Goal: Information Seeking & Learning: Check status

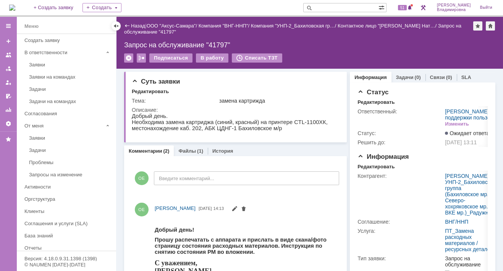
click at [336, 7] on input "text" at bounding box center [340, 7] width 75 height 9
type input "41582"
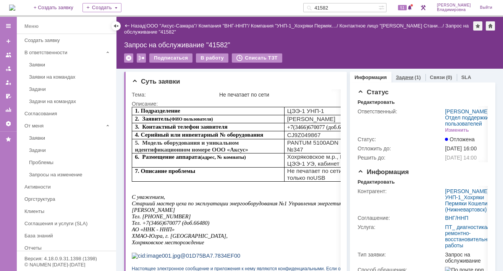
click at [399, 73] on div "Задачи (1)" at bounding box center [408, 77] width 34 height 11
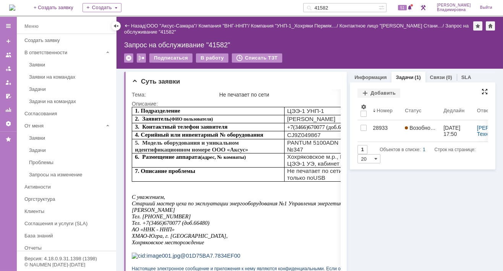
click at [481, 90] on div at bounding box center [484, 92] width 6 height 6
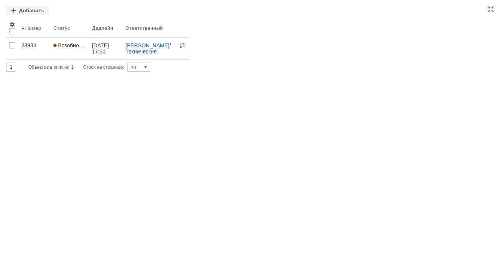
click at [286, 21] on div "Номер Статус Дедлайн Ответственный 28933 Возобновлена 15.09.2025 17:50 Татарино…" at bounding box center [251, 38] width 491 height 41
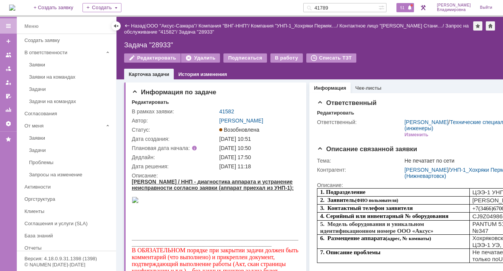
click at [407, 9] on span "51" at bounding box center [402, 7] width 9 height 5
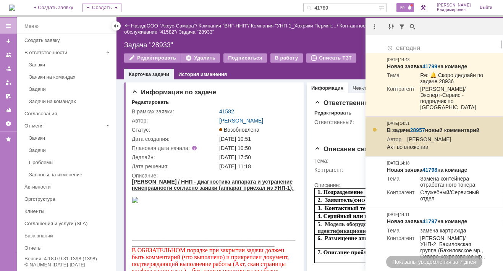
click at [416, 127] on link "28957" at bounding box center [417, 130] width 15 height 6
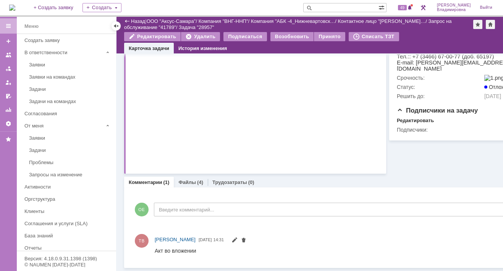
scroll to position [224, 0]
click at [184, 179] on link "Файлы" at bounding box center [187, 182] width 18 height 6
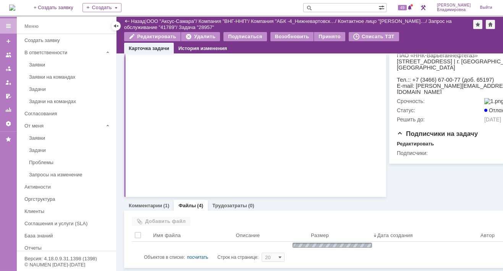
scroll to position [224, 0]
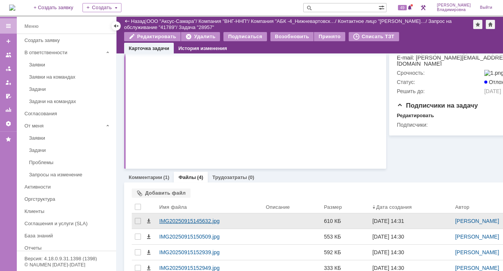
click at [171, 219] on div "IMG20250915145632.jpg" at bounding box center [209, 221] width 100 height 6
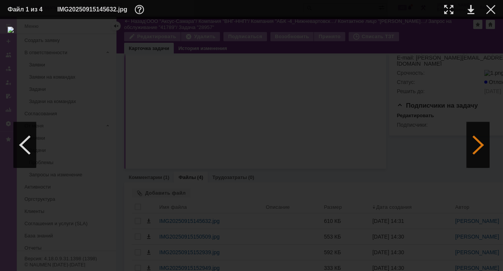
click at [475, 142] on div at bounding box center [478, 145] width 23 height 46
click at [481, 140] on div at bounding box center [478, 145] width 23 height 46
click at [482, 144] on div at bounding box center [478, 145] width 23 height 46
click at [476, 144] on div at bounding box center [478, 145] width 23 height 46
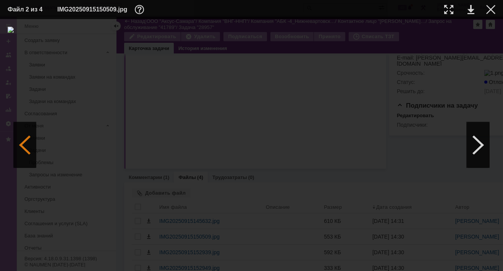
click at [24, 145] on div at bounding box center [24, 145] width 23 height 46
click at [478, 145] on div at bounding box center [478, 145] width 23 height 46
click at [87, 90] on div at bounding box center [252, 145] width 488 height 237
click at [491, 9] on div at bounding box center [490, 9] width 9 height 9
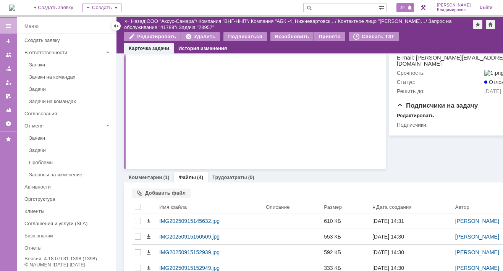
click at [406, 6] on span "49" at bounding box center [402, 7] width 9 height 5
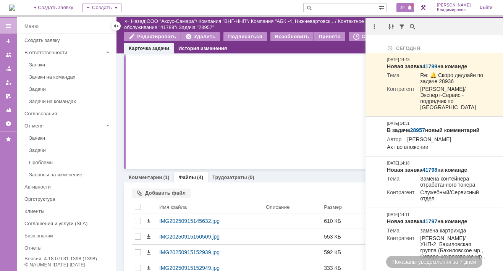
click at [331, 6] on input "text" at bounding box center [340, 7] width 75 height 9
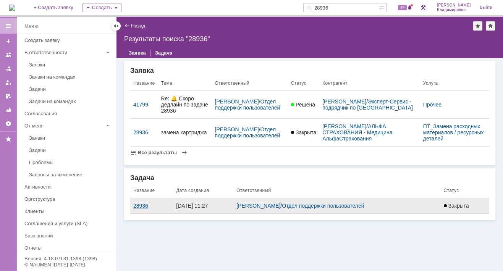
click at [144, 209] on div "28936" at bounding box center [151, 206] width 37 height 6
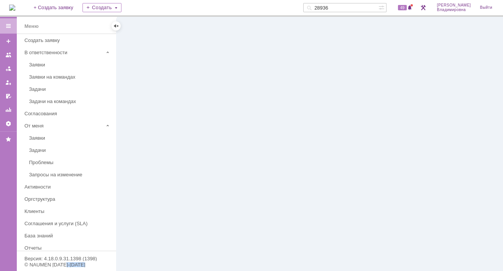
click at [144, 210] on div at bounding box center [309, 144] width 386 height 254
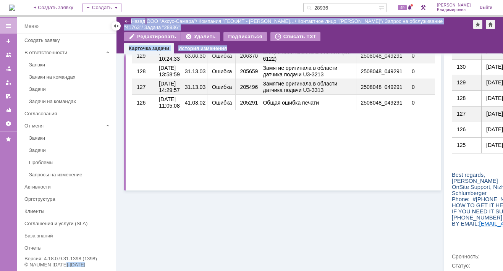
scroll to position [474, 0]
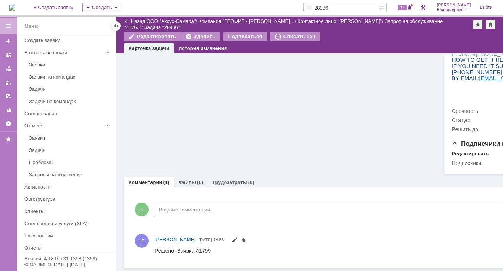
click at [474, 140] on span "Подписчики на задачу" at bounding box center [492, 143] width 81 height 7
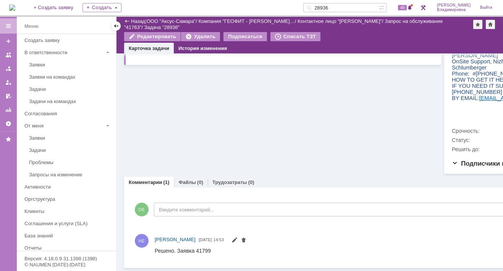
click at [455, 160] on span "Подписчики на задачу" at bounding box center [492, 163] width 81 height 7
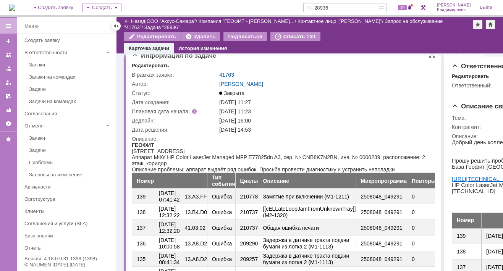
scroll to position [0, 0]
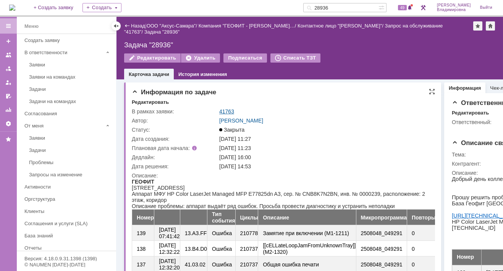
click at [223, 111] on link "41763" at bounding box center [226, 111] width 15 height 6
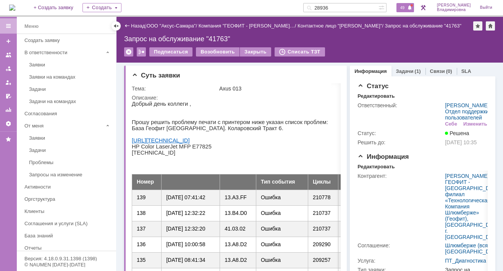
click at [404, 7] on span "49" at bounding box center [402, 7] width 9 height 5
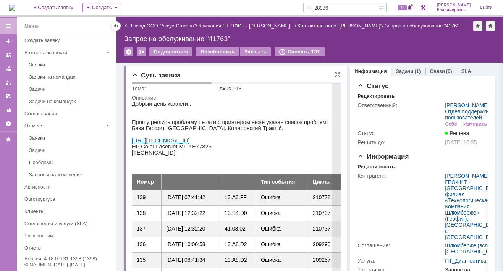
click at [326, 97] on div "Описание:" at bounding box center [407, 98] width 550 height 6
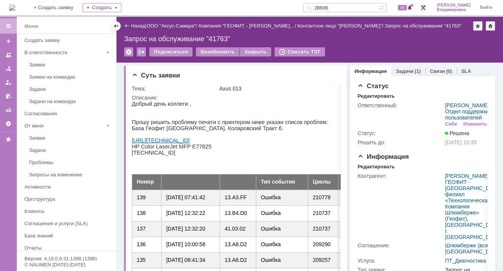
click at [260, 3] on div "На домашнюю + Создать заявку Создать 28936 49 Орлова Елена Владимировна Выйти" at bounding box center [251, 8] width 503 height 17
drag, startPoint x: 346, startPoint y: 7, endPoint x: 314, endPoint y: 6, distance: 32.5
click at [314, 6] on div "На домашнюю + Создать заявку Создать 28936 49 Орлова Елена Владимировна Выйти" at bounding box center [251, 8] width 503 height 17
type input "41770"
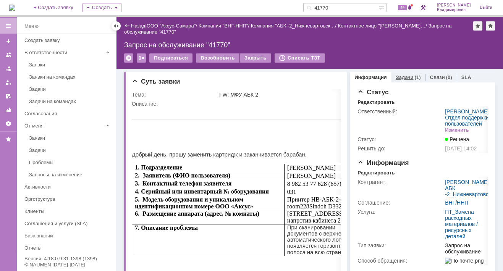
click at [397, 75] on link "Задачи" at bounding box center [405, 77] width 18 height 6
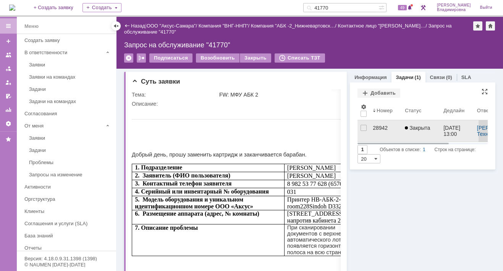
click at [375, 127] on div "28942" at bounding box center [386, 128] width 26 height 6
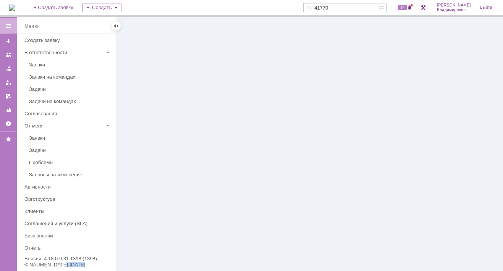
click at [375, 127] on div at bounding box center [309, 144] width 386 height 254
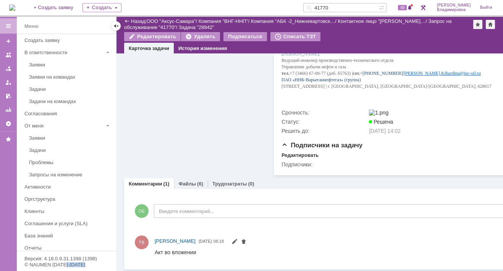
scroll to position [301, 0]
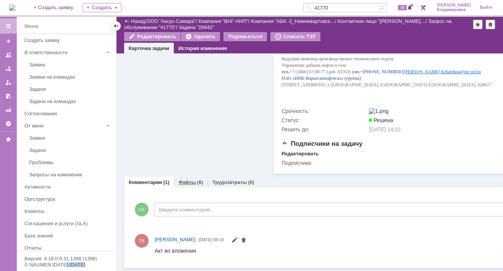
click at [181, 179] on link "Файлы" at bounding box center [187, 182] width 18 height 6
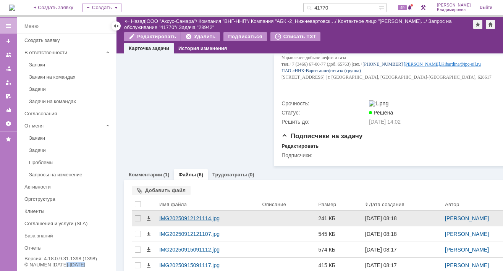
scroll to position [363, 0]
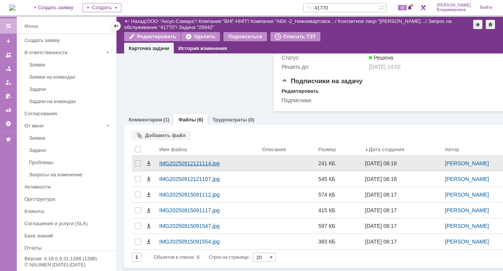
click at [174, 160] on div "IMG20250912121114.jpg" at bounding box center [207, 163] width 97 height 6
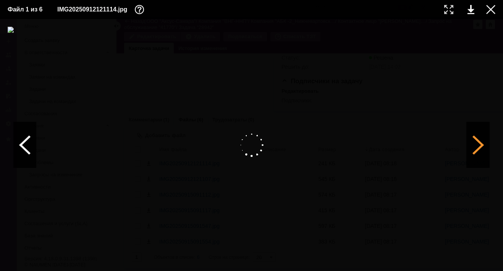
click at [480, 144] on div at bounding box center [478, 145] width 23 height 46
click at [479, 146] on div at bounding box center [478, 145] width 23 height 46
click at [480, 146] on div at bounding box center [478, 145] width 23 height 46
click at [490, 11] on div at bounding box center [490, 9] width 9 height 9
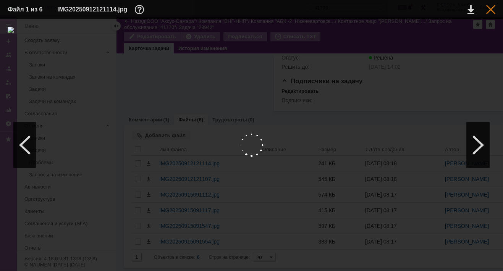
click at [492, 7] on div at bounding box center [490, 9] width 9 height 9
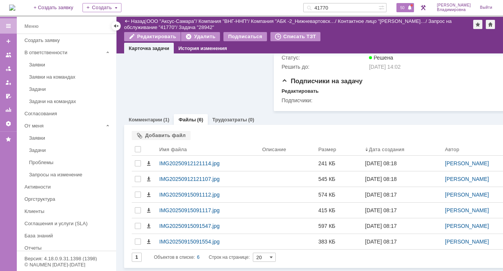
click at [407, 5] on span "50" at bounding box center [402, 7] width 9 height 5
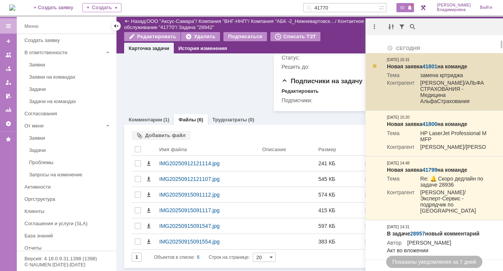
click at [433, 65] on link "41801" at bounding box center [429, 66] width 15 height 6
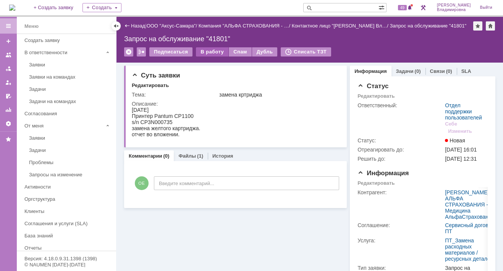
click at [205, 51] on div "В работу" at bounding box center [212, 51] width 32 height 9
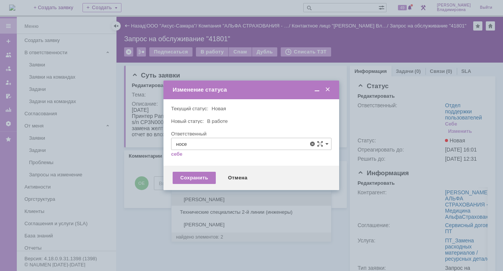
click at [212, 195] on div "[PERSON_NAME]" at bounding box center [251, 200] width 160 height 12
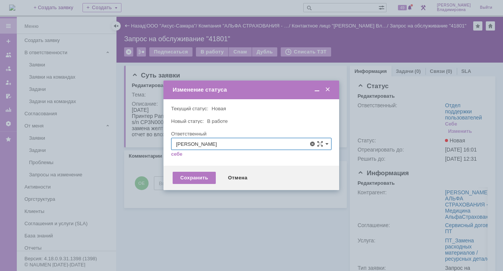
type input "[PERSON_NAME]"
click at [197, 180] on div "Сохранить" at bounding box center [194, 178] width 43 height 12
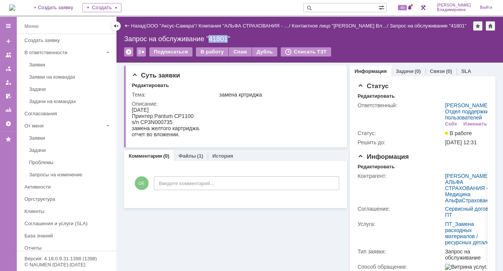
drag, startPoint x: 211, startPoint y: 37, endPoint x: 227, endPoint y: 37, distance: 16.0
click at [227, 37] on div "Запрос на обслуживание "41801"" at bounding box center [309, 39] width 371 height 8
copy div "41801"
click at [327, 7] on input "text" at bounding box center [340, 7] width 75 height 9
type input "41598"
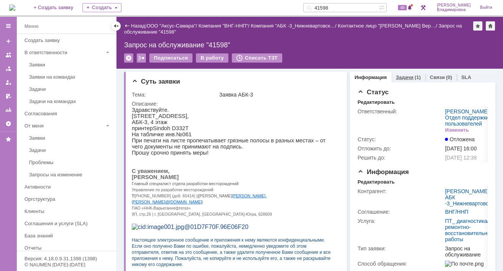
click at [396, 77] on link "Задачи" at bounding box center [405, 77] width 18 height 6
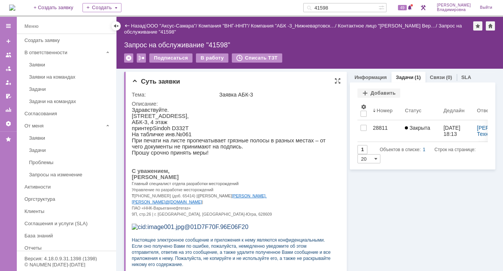
click at [278, 174] on p "С уважением," at bounding box center [233, 171] width 203 height 6
click at [273, 186] on p "Главный специалист отдела разработки месторождений" at bounding box center [233, 183] width 203 height 6
drag, startPoint x: 199, startPoint y: 83, endPoint x: 216, endPoint y: 78, distance: 18.4
click at [199, 83] on div "Суть заявки" at bounding box center [236, 82] width 209 height 8
click at [407, 7] on span "50" at bounding box center [402, 7] width 9 height 5
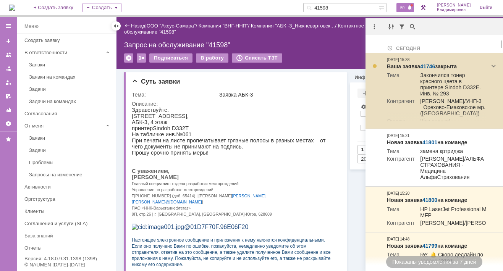
click at [430, 63] on link "41746" at bounding box center [427, 66] width 15 height 6
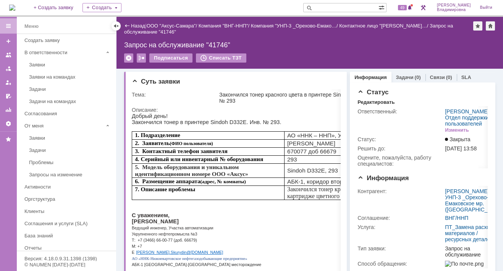
click at [302, 56] on div "Подписаться Списать ТЗТ" at bounding box center [309, 61] width 371 height 16
click at [288, 40] on div "Назад | ООО "Аксус-Самара" / Компания "ВНГ-ННП" / Компания "УНП-3 _Орехово-Емак…" at bounding box center [309, 43] width 386 height 52
click at [406, 8] on span "49" at bounding box center [402, 7] width 9 height 5
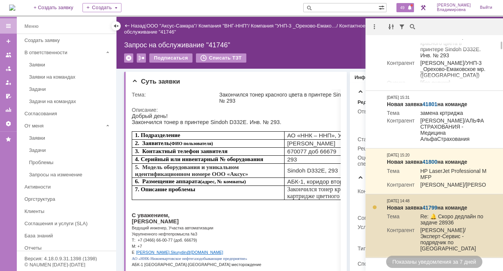
scroll to position [115, 0]
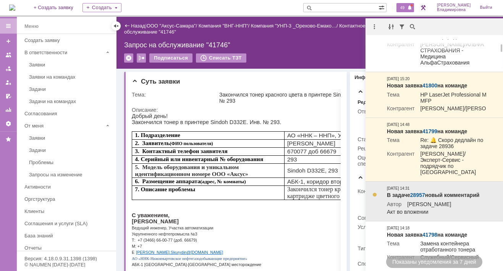
click at [422, 198] on link "28957" at bounding box center [417, 195] width 15 height 6
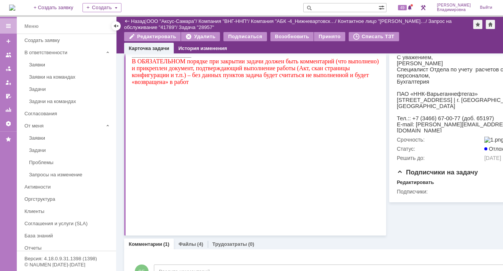
scroll to position [224, 0]
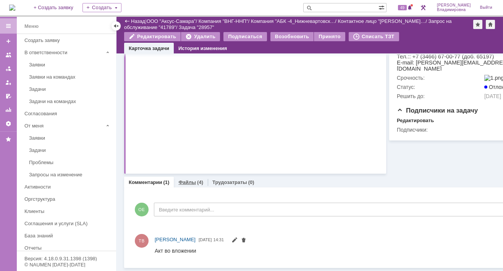
click at [186, 179] on link "Файлы" at bounding box center [187, 182] width 18 height 6
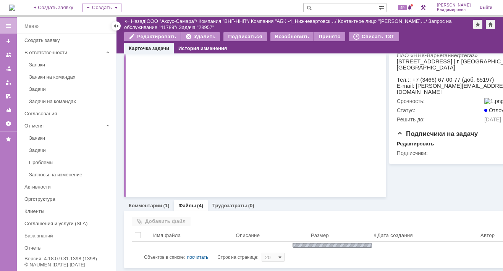
scroll to position [224, 0]
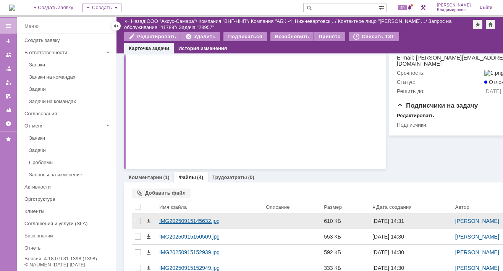
click at [193, 217] on div "IMG20250915145632.jpg" at bounding box center [209, 220] width 107 height 15
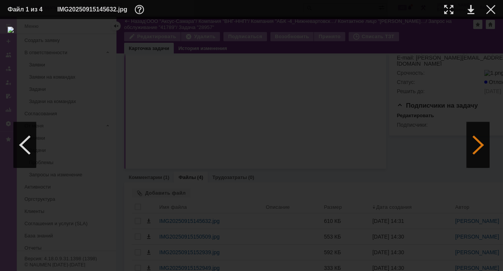
click at [478, 155] on div at bounding box center [478, 145] width 23 height 46
click at [478, 146] on div at bounding box center [478, 145] width 23 height 46
click at [273, 120] on img at bounding box center [252, 145] width 488 height 237
click at [478, 145] on div at bounding box center [478, 145] width 23 height 46
click at [308, 132] on img at bounding box center [252, 145] width 488 height 237
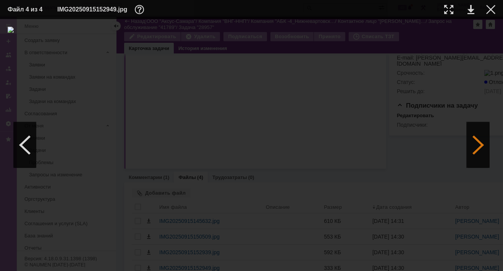
click at [479, 145] on div at bounding box center [478, 145] width 23 height 46
drag, startPoint x: 23, startPoint y: 142, endPoint x: 137, endPoint y: 124, distance: 116.4
click at [23, 143] on div at bounding box center [24, 145] width 23 height 46
click at [330, 7] on td "IMG20250915152949.jpg" at bounding box center [244, 9] width 375 height 11
click at [306, 10] on td "IMG20250915152949.jpg" at bounding box center [244, 9] width 375 height 11
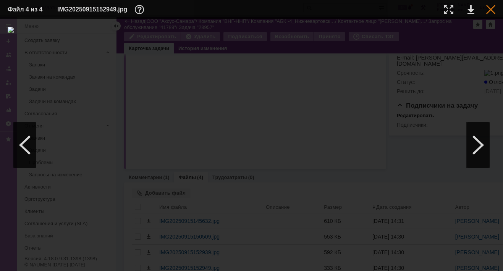
click at [492, 8] on div at bounding box center [490, 9] width 9 height 9
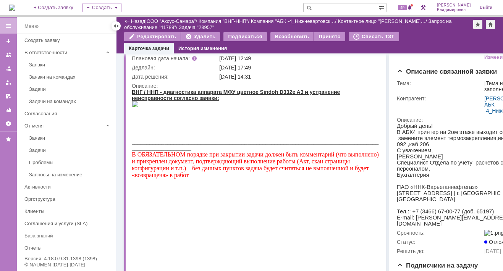
scroll to position [0, 0]
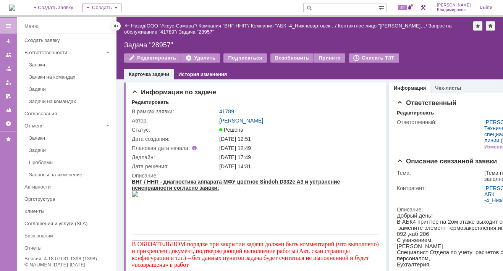
click at [305, 37] on div "Назад | ООО "Аксус-Самара" / Компания "ВНГ-ННП" / Компания "АБК -4_Нижневартовс…" at bounding box center [309, 48] width 386 height 63
click at [223, 108] on link "41789" at bounding box center [226, 111] width 15 height 6
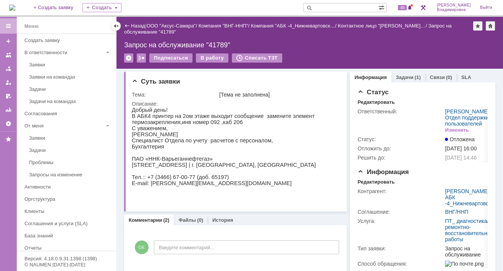
click at [12, 6] on img at bounding box center [12, 8] width 6 height 6
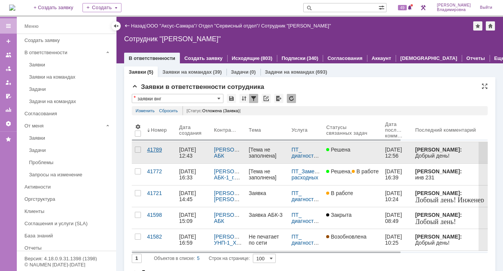
click at [150, 148] on div "41789" at bounding box center [160, 150] width 26 height 6
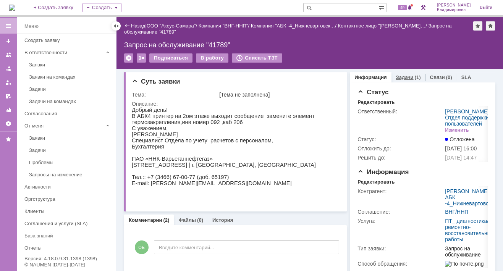
click at [402, 76] on link "Задачи" at bounding box center [405, 77] width 18 height 6
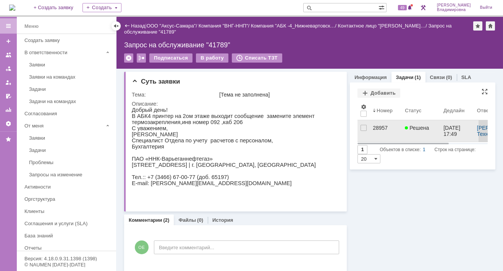
click at [376, 127] on div "28957" at bounding box center [386, 128] width 26 height 6
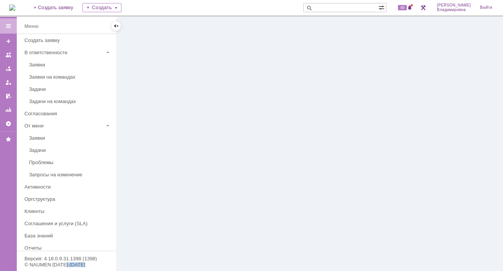
click at [376, 127] on div at bounding box center [309, 144] width 386 height 254
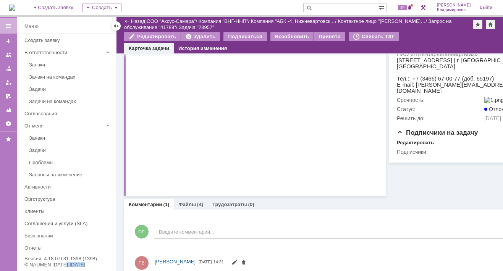
scroll to position [224, 0]
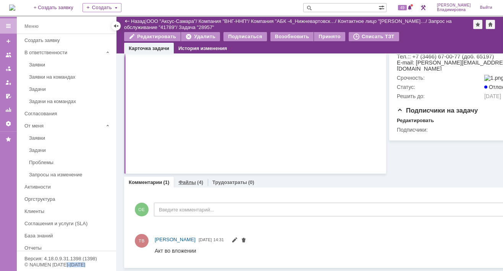
click at [189, 179] on link "Файлы" at bounding box center [187, 182] width 18 height 6
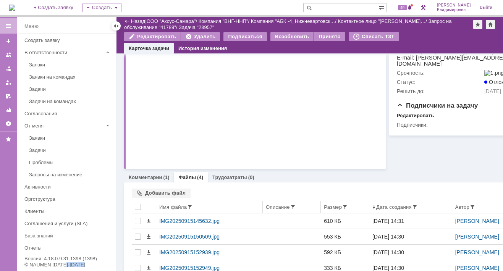
scroll to position [255, 0]
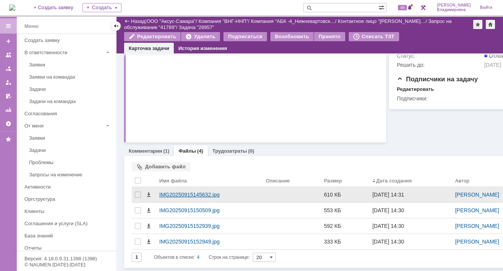
click at [178, 192] on div "IMG20250915145632.jpg" at bounding box center [209, 195] width 100 height 6
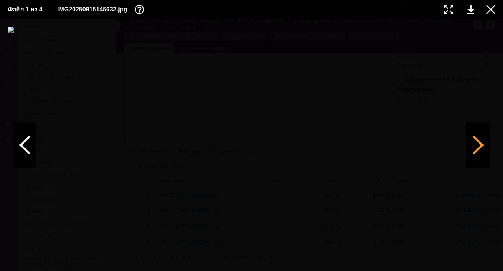
click at [480, 142] on div at bounding box center [478, 145] width 23 height 46
click at [479, 142] on div at bounding box center [478, 145] width 23 height 46
click at [492, 8] on div at bounding box center [490, 9] width 9 height 9
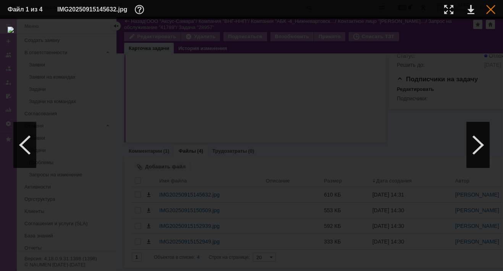
click at [489, 6] on div at bounding box center [490, 9] width 9 height 9
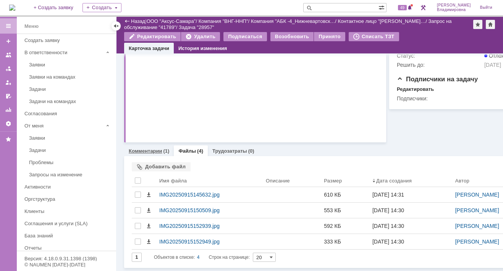
click at [136, 148] on link "Комментарии" at bounding box center [146, 151] width 34 height 6
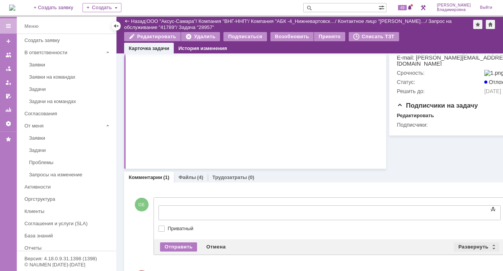
click at [471, 244] on div "Развернуть" at bounding box center [476, 246] width 45 height 9
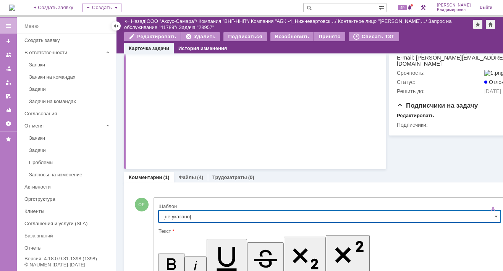
click at [173, 215] on input "[не указано]" at bounding box center [329, 216] width 342 height 12
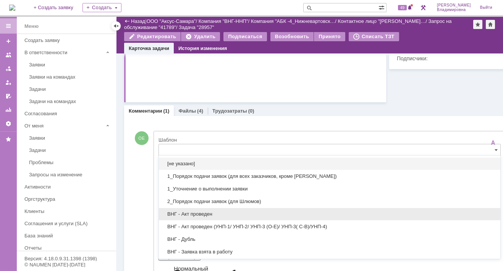
drag, startPoint x: 197, startPoint y: 211, endPoint x: 42, endPoint y: 30, distance: 238.5
click at [197, 211] on span "ВНГ - Акт проведен" at bounding box center [329, 214] width 332 height 6
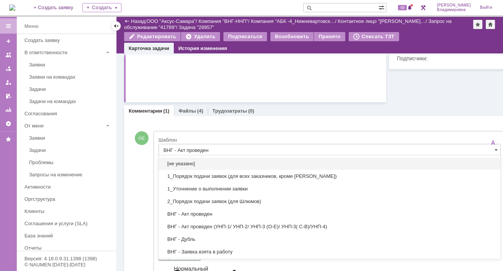
scroll to position [290, 3]
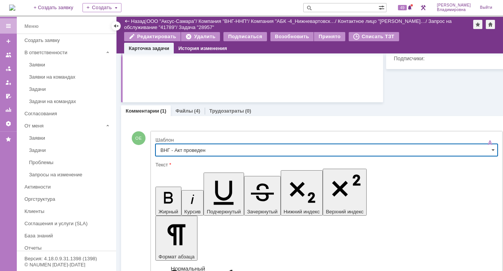
type input "ВНГ - Акт проведен"
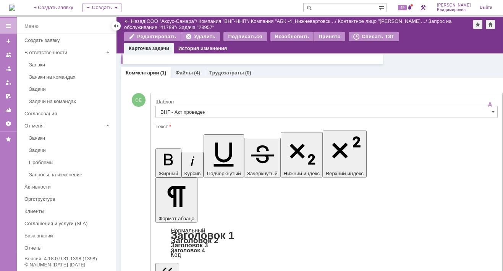
drag, startPoint x: 250, startPoint y: 2211, endPoint x: 338, endPoint y: 2209, distance: 87.4
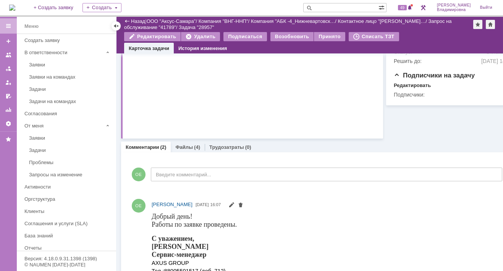
scroll to position [0, 0]
click at [244, 203] on span at bounding box center [240, 206] width 6 height 6
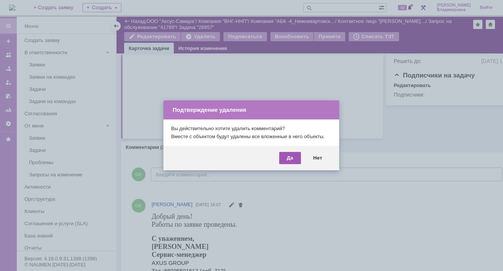
click at [287, 154] on div "Да" at bounding box center [290, 158] width 22 height 12
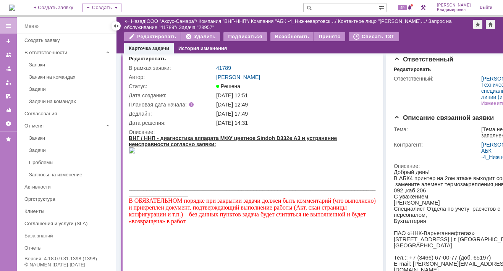
scroll to position [0, 3]
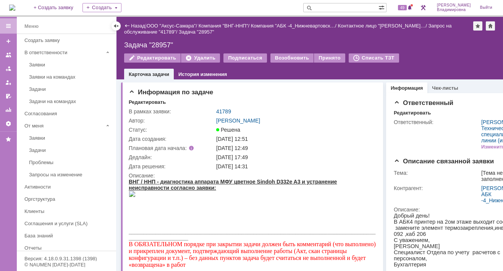
click at [226, 109] on link "41789" at bounding box center [223, 111] width 15 height 6
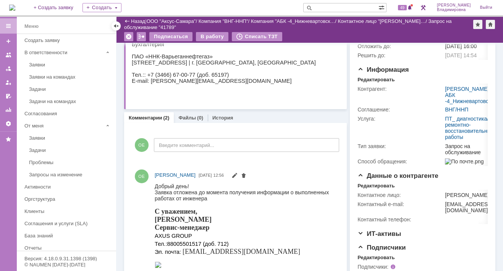
click at [144, 115] on link "Комментарии" at bounding box center [146, 118] width 34 height 6
click at [149, 116] on link "Комментарии" at bounding box center [146, 118] width 34 height 6
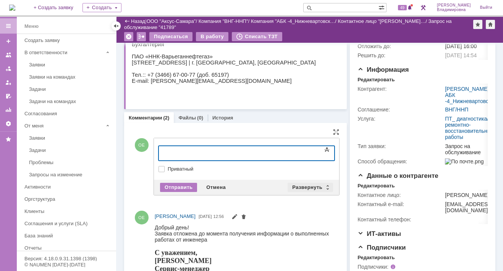
click at [303, 186] on div "Развернуть" at bounding box center [309, 187] width 45 height 9
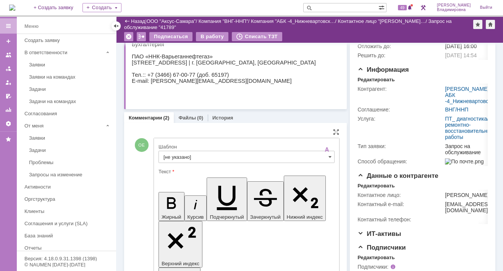
click at [171, 154] on input "[не указано]" at bounding box center [246, 157] width 176 height 12
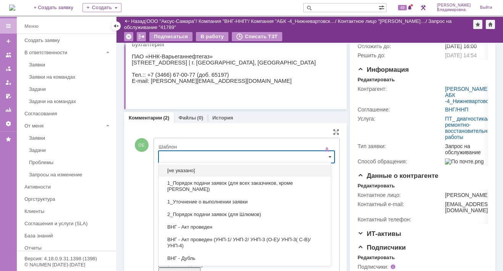
scroll to position [78, 0]
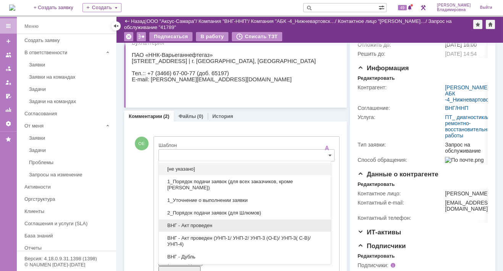
click at [192, 223] on span "ВНГ - Акт проведен" at bounding box center [244, 226] width 163 height 6
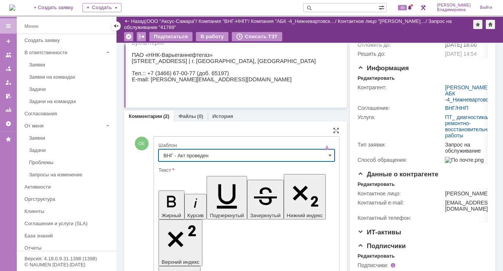
type input "ВНГ - Акт проведен"
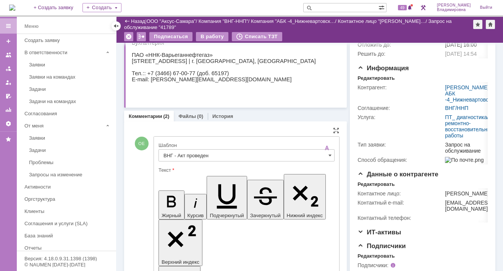
drag, startPoint x: 254, startPoint y: 1747, endPoint x: 264, endPoint y: 1757, distance: 13.8
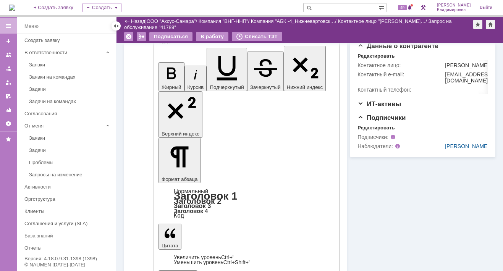
scroll to position [231, 0]
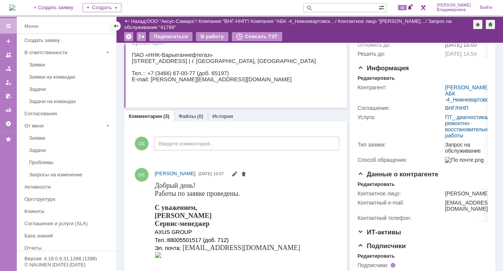
scroll to position [0, 0]
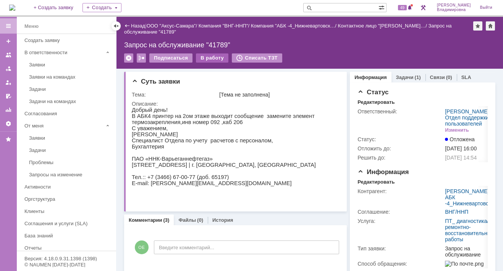
click at [207, 55] on div "В работу" at bounding box center [212, 57] width 32 height 9
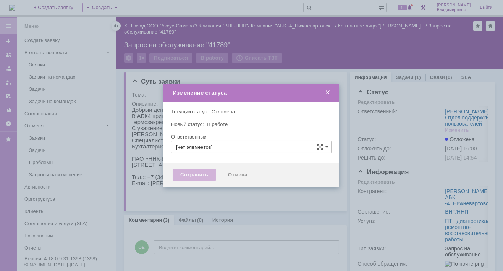
type input "[PERSON_NAME]"
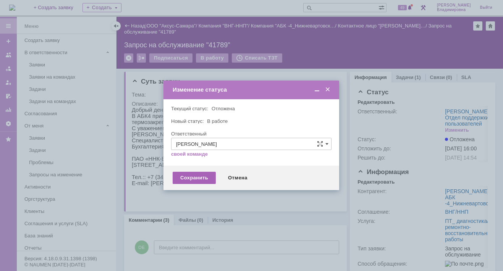
click at [189, 181] on div "Сохранить" at bounding box center [194, 178] width 43 height 12
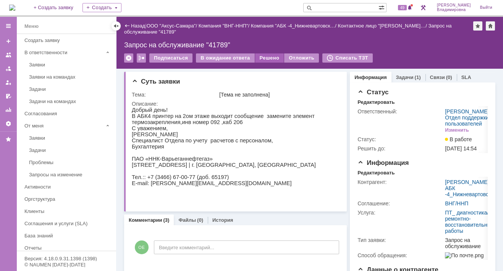
click at [263, 57] on div "Решено" at bounding box center [269, 57] width 29 height 9
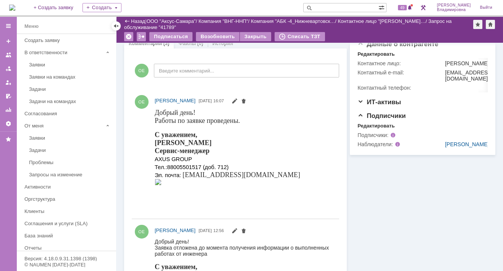
scroll to position [229, 0]
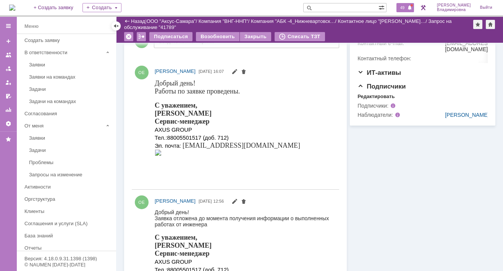
click at [407, 7] on span "49" at bounding box center [402, 7] width 9 height 5
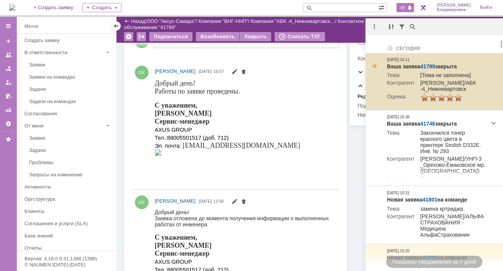
click at [424, 64] on link "41789" at bounding box center [427, 66] width 15 height 6
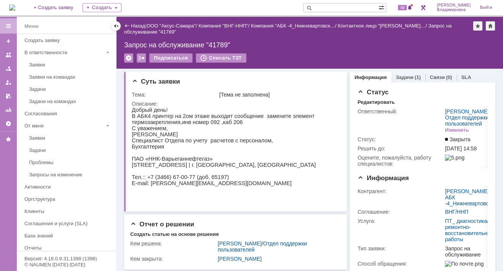
click at [407, 0] on div "48" at bounding box center [402, 7] width 23 height 15
click at [408, 11] on div "48" at bounding box center [405, 7] width 18 height 9
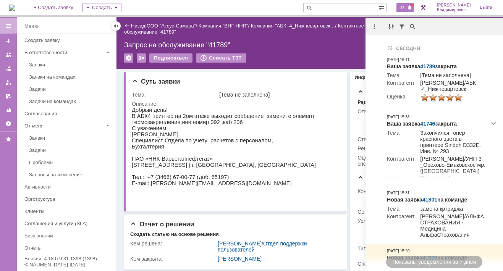
click at [296, 39] on div "Назад | ООО "Аксус-Самара" / Компания "ВНГ-ННП" / Компания "АБК -4_Нижневартовс…" at bounding box center [309, 43] width 386 height 52
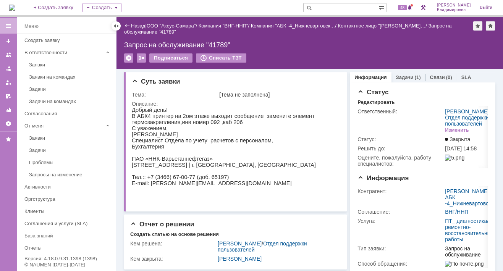
click at [15, 9] on img at bounding box center [12, 8] width 6 height 6
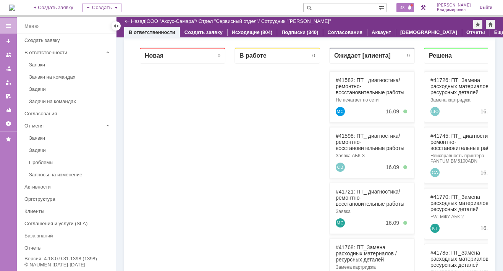
click at [407, 9] on span "48" at bounding box center [402, 7] width 9 height 5
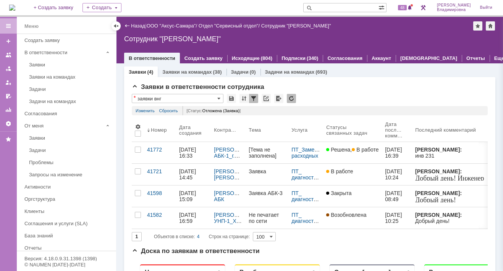
click at [215, 2] on div "На домашнюю + Создать заявку Создать 48 [PERSON_NAME]" at bounding box center [251, 8] width 503 height 17
click at [15, 7] on img at bounding box center [12, 8] width 6 height 6
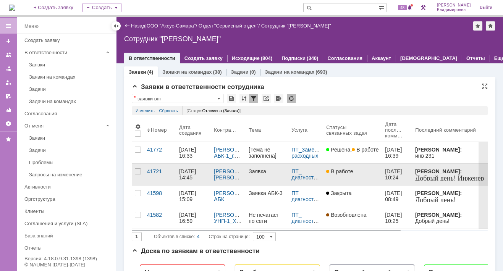
click at [291, 166] on div "ПТ_ диагностика/ ремонтно-восстановительные работы" at bounding box center [305, 174] width 35 height 21
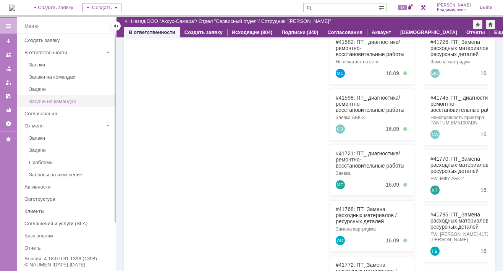
scroll to position [38, 0]
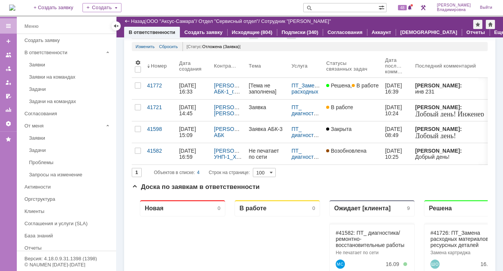
click at [15, 8] on img at bounding box center [12, 8] width 6 height 6
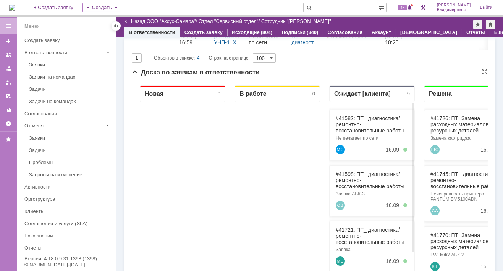
click at [350, 115] on div "#41582: ПТ_ диагностика/ ремонтно-восстановительные работы Не печатает по сети …" at bounding box center [372, 135] width 86 height 51
click at [346, 118] on link "#41582: ПТ_ диагностика/ ремонтно-восстановительные работы" at bounding box center [370, 124] width 69 height 18
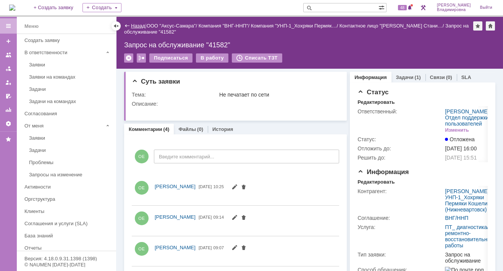
click at [131, 25] on link "Назад" at bounding box center [138, 26] width 14 height 6
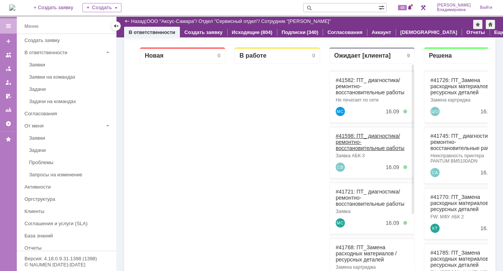
click at [351, 133] on link "#41598: ПТ_ диагностика/ ремонтно-восстановительные работы" at bounding box center [370, 142] width 69 height 18
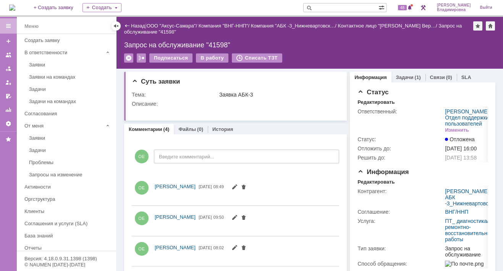
click at [143, 31] on div "Запрос на обслуживание "41598"" at bounding box center [292, 29] width 337 height 12
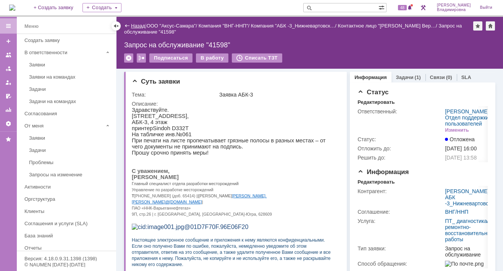
click at [136, 27] on link "Назад" at bounding box center [138, 26] width 14 height 6
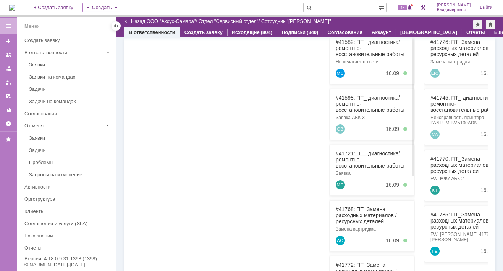
click at [351, 152] on link "#41721: ПТ_ диагностика/ ремонтно-восстановительные работы" at bounding box center [370, 159] width 69 height 18
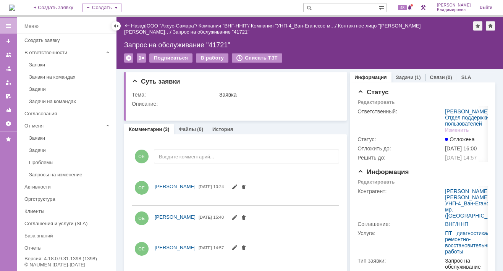
click at [135, 25] on link "Назад" at bounding box center [138, 26] width 14 height 6
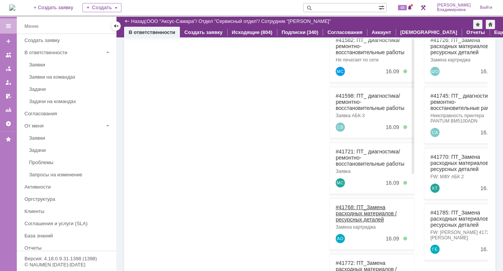
click at [352, 206] on link "#41768: ПТ_Замена расходных материалов / ресурсных деталей" at bounding box center [366, 213] width 61 height 18
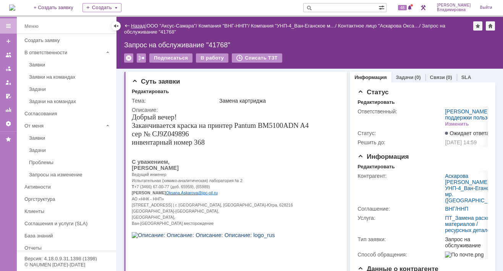
click at [135, 26] on link "Назад" at bounding box center [138, 26] width 14 height 6
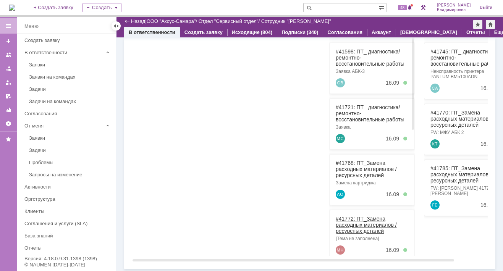
click at [350, 217] on link "#41772: ПТ_Замена расходных материалов / ресурсных деталей" at bounding box center [366, 225] width 61 height 18
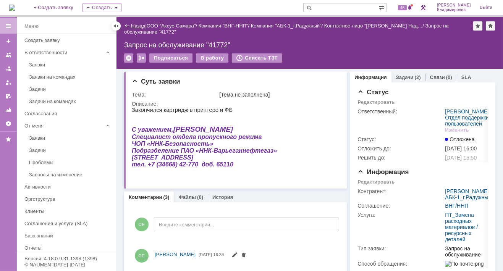
click at [139, 26] on link "Назад" at bounding box center [138, 26] width 14 height 6
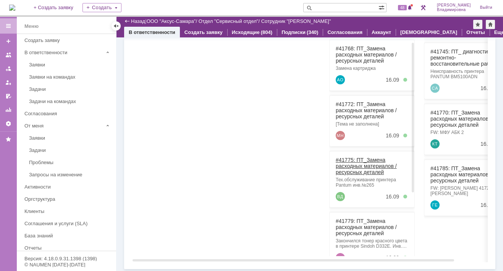
click at [351, 157] on link "#41775: ПТ_Замена расходных материалов / ресурсных деталей" at bounding box center [366, 166] width 61 height 18
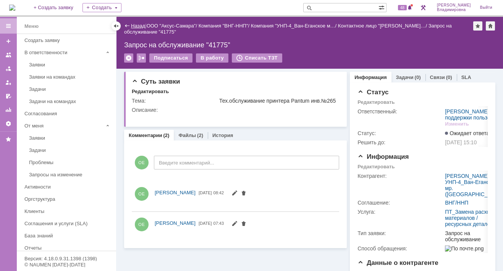
click at [142, 26] on link "Назад" at bounding box center [138, 26] width 14 height 6
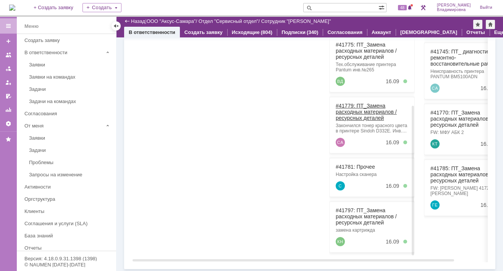
click at [350, 103] on link "#41779: ПТ_Замена расходных материалов / ресурсных деталей" at bounding box center [366, 112] width 61 height 18
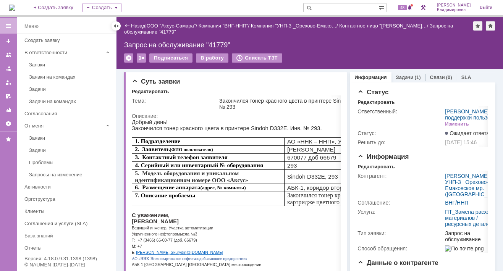
click at [135, 25] on link "Назад" at bounding box center [138, 26] width 14 height 6
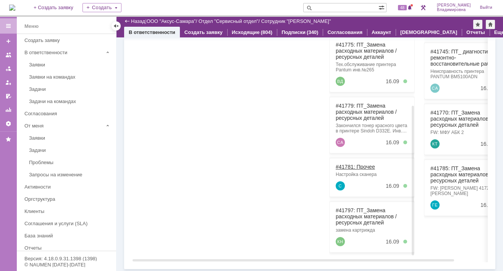
click at [350, 166] on link "#41781: Прочее" at bounding box center [355, 167] width 39 height 6
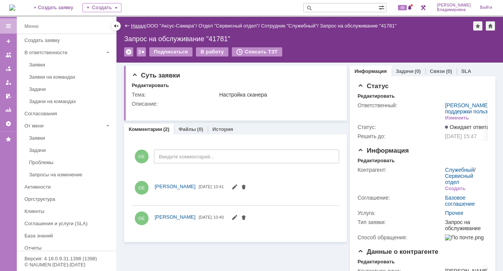
click at [140, 25] on link "Назад" at bounding box center [138, 26] width 14 height 6
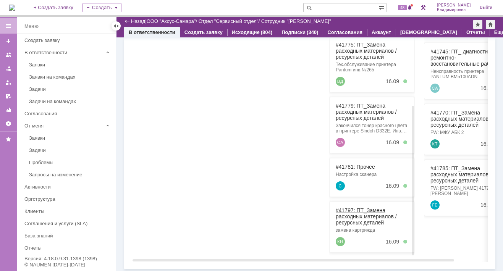
click at [349, 207] on link "#41797: ПТ_Замена расходных материалов / ресурсных деталей" at bounding box center [366, 216] width 61 height 18
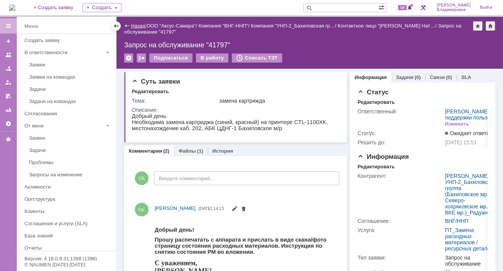
click at [133, 25] on link "Назад" at bounding box center [138, 26] width 14 height 6
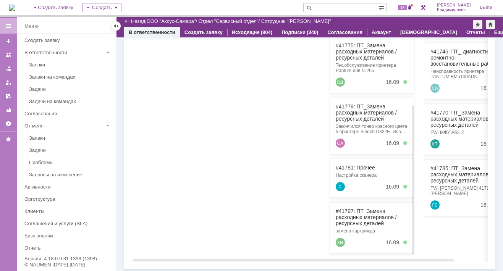
click at [353, 167] on link "#41781: Прочее" at bounding box center [355, 168] width 39 height 6
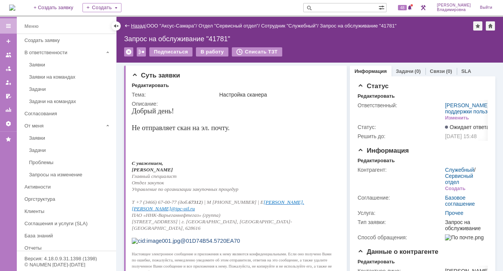
click at [137, 24] on link "Назад" at bounding box center [138, 26] width 14 height 6
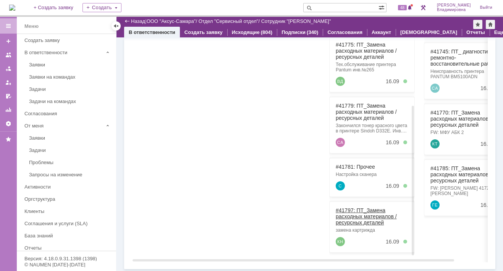
click at [347, 207] on link "#41797: ПТ_Замена расходных материалов / ресурсных деталей" at bounding box center [366, 216] width 61 height 18
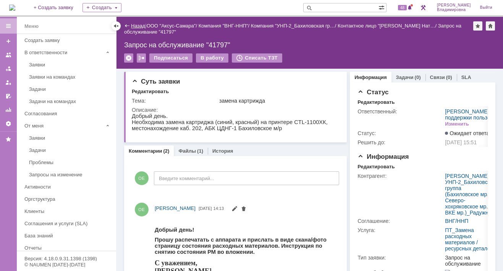
click at [141, 28] on div "Назад | ООО "Аксус-Самара" / Компания "ВНГ-ННП" / Компания "УНП-2_Бахиловская г…" at bounding box center [309, 28] width 371 height 15
click at [140, 26] on link "Назад" at bounding box center [138, 26] width 14 height 6
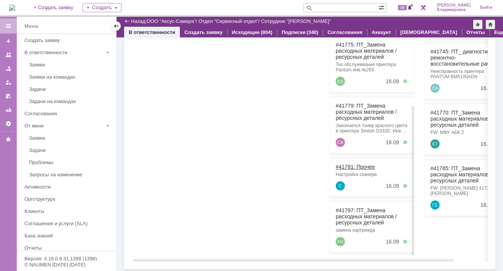
click at [341, 165] on link "#41781: Прочее" at bounding box center [355, 167] width 39 height 6
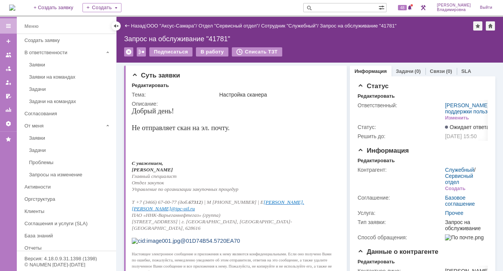
click at [248, 7] on div "На домашнюю + Создать заявку Создать 48 [PERSON_NAME]" at bounding box center [251, 8] width 503 height 17
